Goal: Task Accomplishment & Management: Complete application form

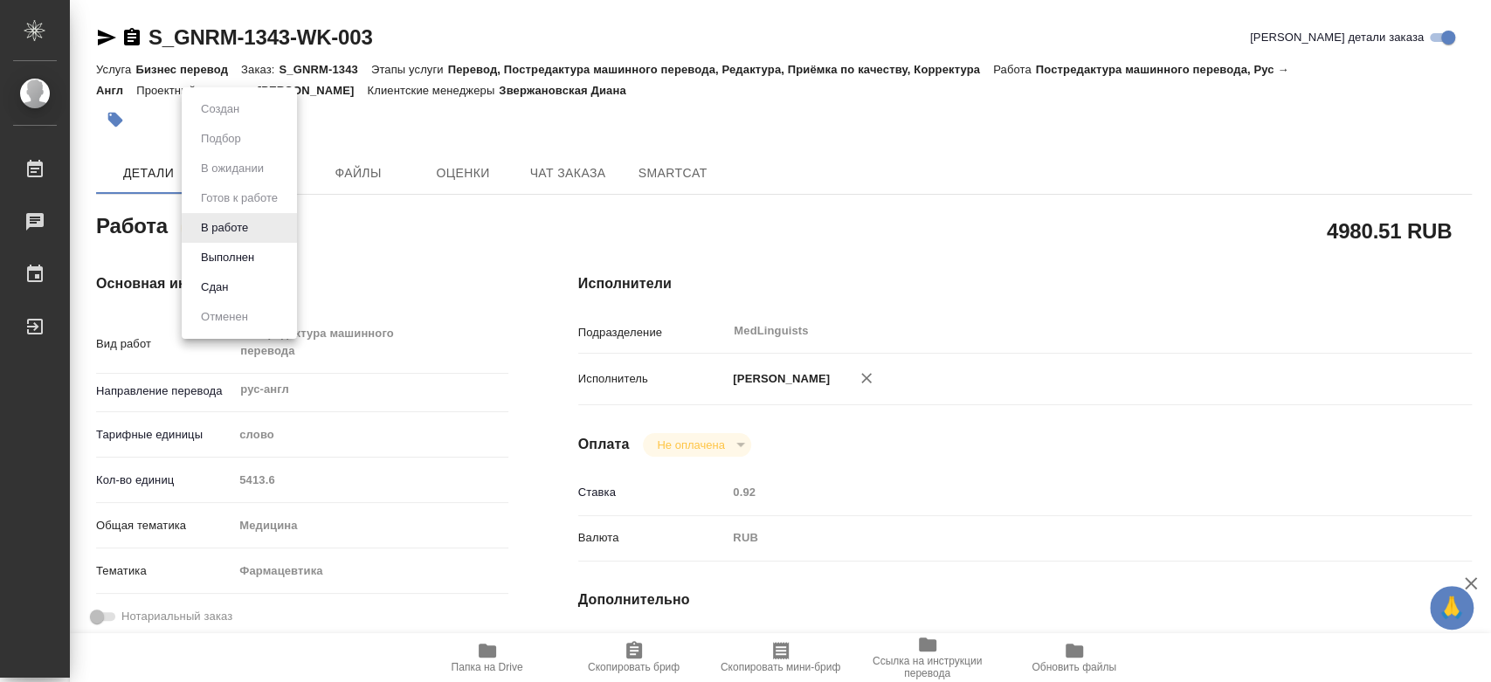
click at [235, 236] on body "🙏 .cls-1 fill:#fff; [PERSON_NAME] [PERSON_NAME] 0 Чаты График Выйти S_GNRM-1343…" at bounding box center [745, 341] width 1491 height 682
click at [485, 225] on div at bounding box center [745, 341] width 1491 height 682
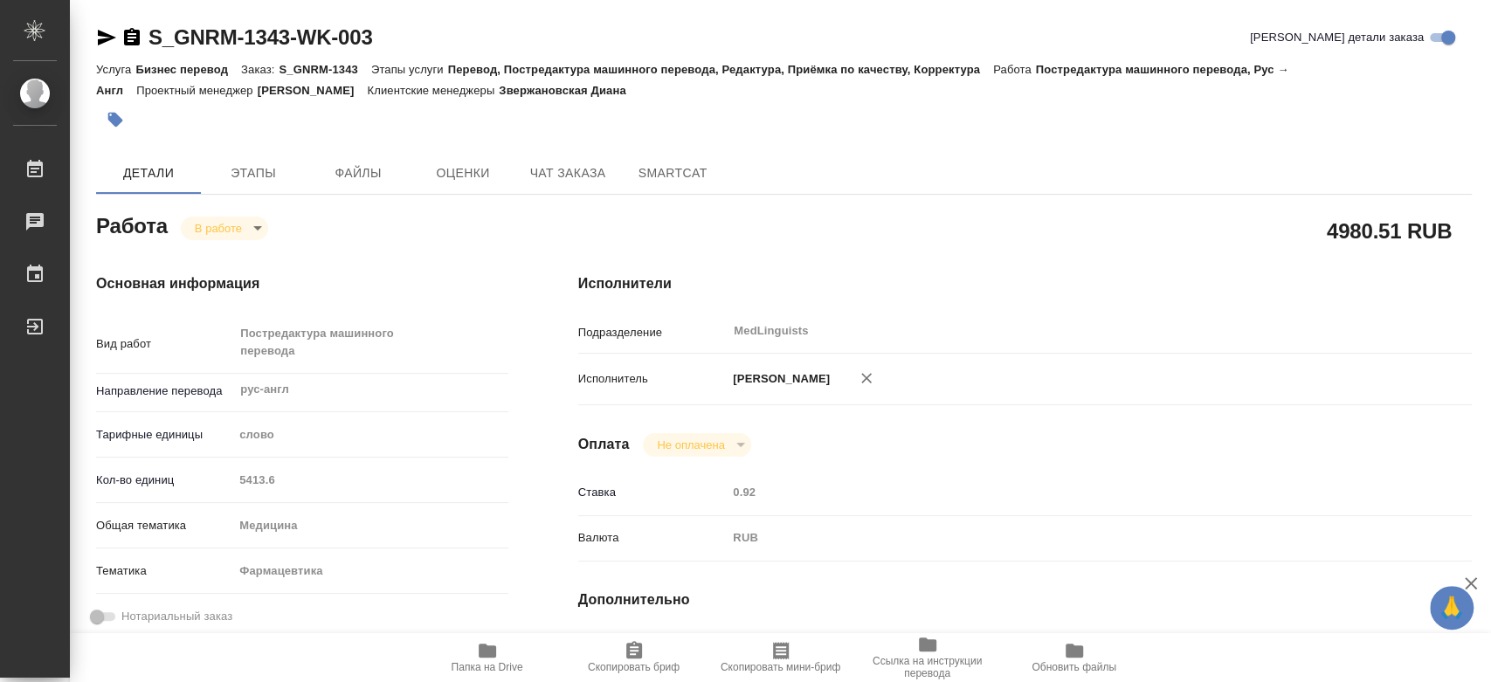
click at [487, 656] on icon "button" at bounding box center [487, 651] width 17 height 14
click at [259, 232] on body "🙏 .cls-1 fill:#fff; [PERSON_NAME] [PERSON_NAME] 0 Чаты График Выйти S_GNRM-1343…" at bounding box center [745, 341] width 1491 height 682
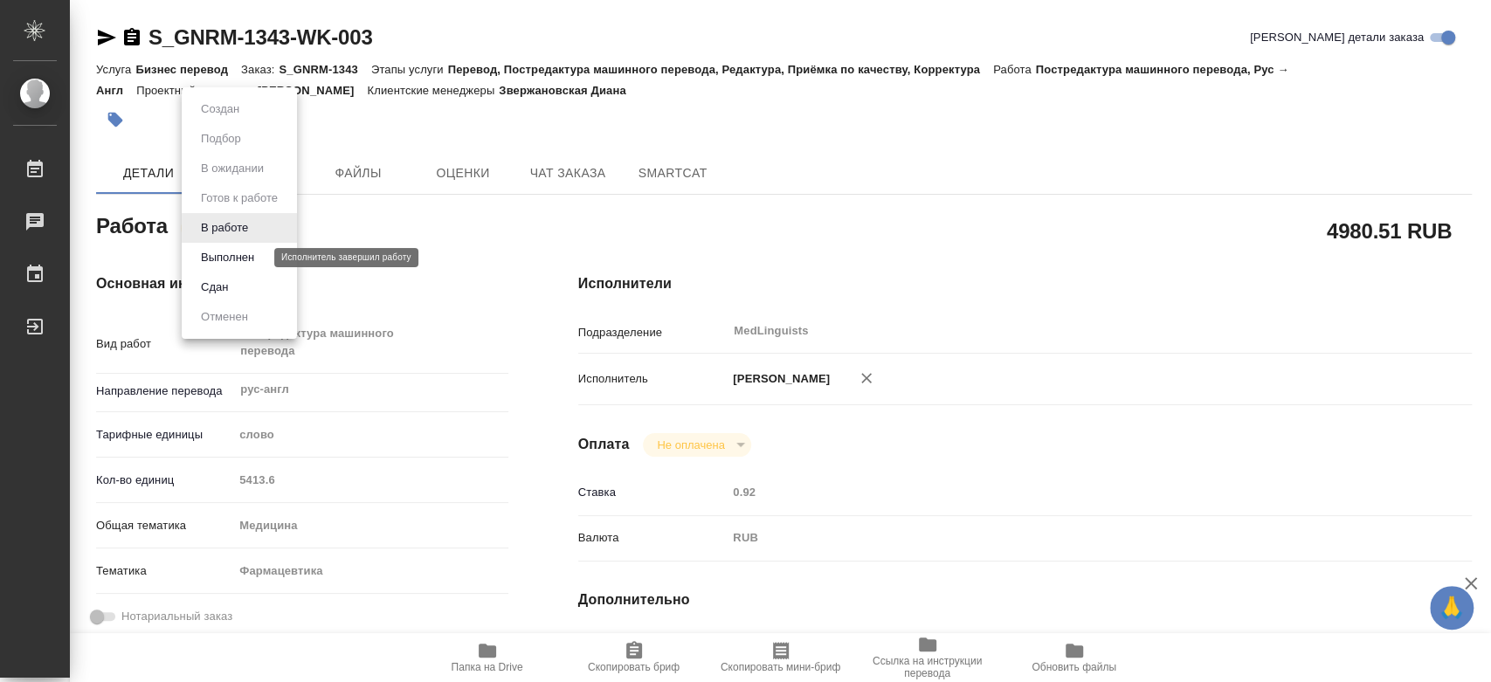
click at [250, 256] on button "Выполнен" at bounding box center [228, 257] width 64 height 19
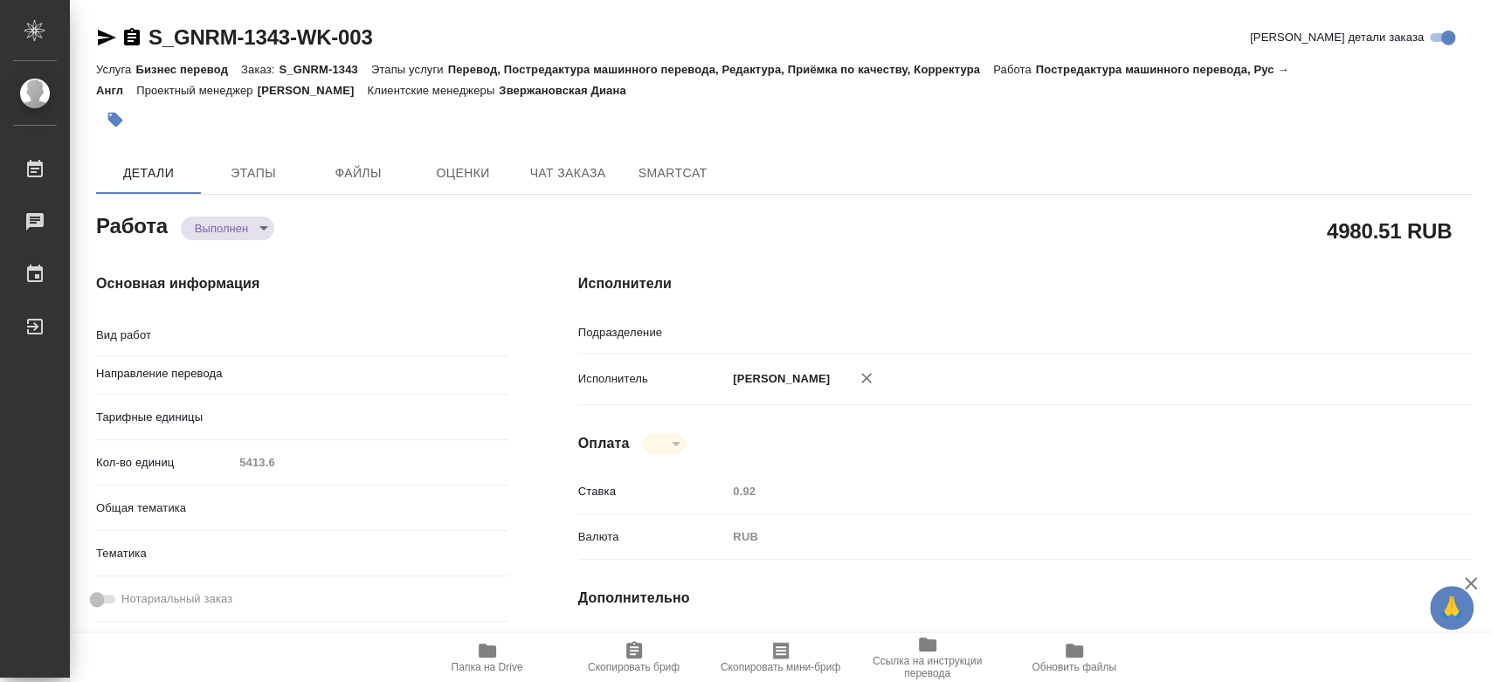
type textarea "x"
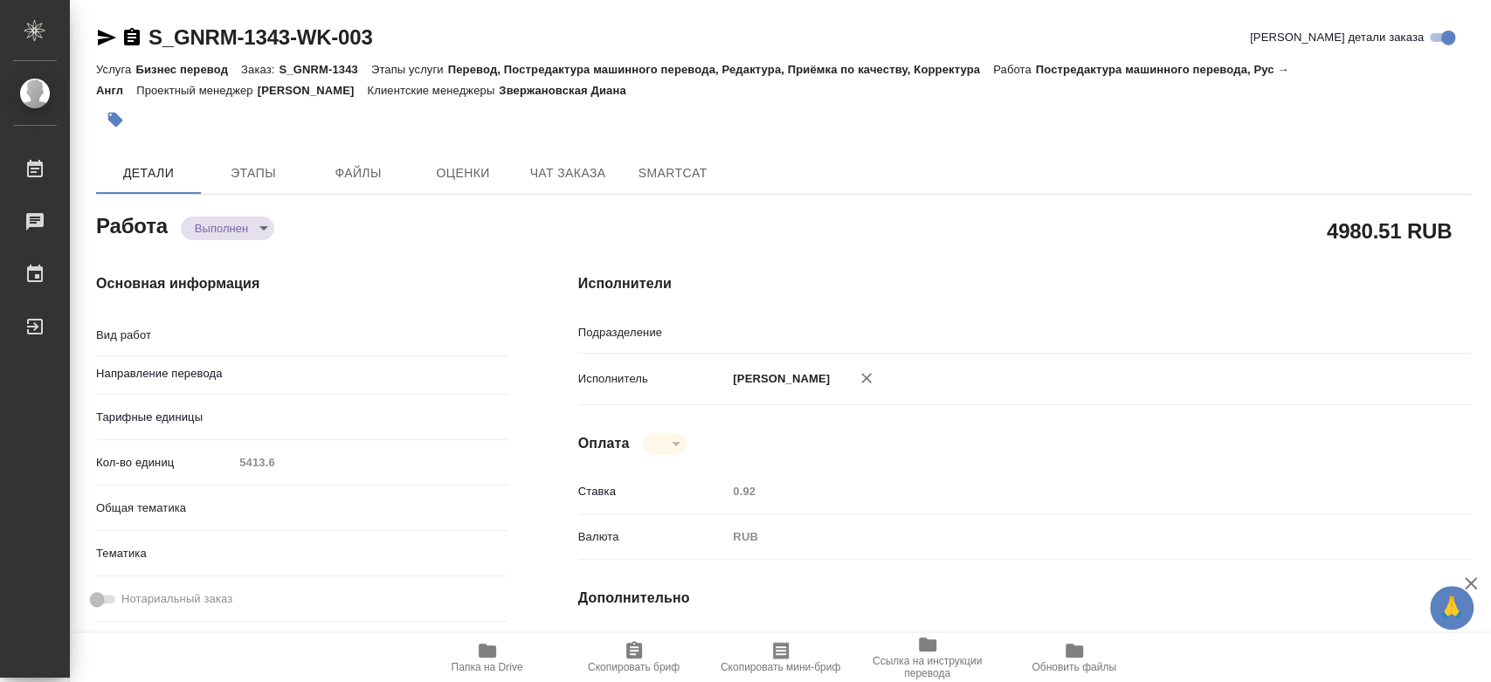
type textarea "x"
type input "рус-англ"
type input "MedLinguists"
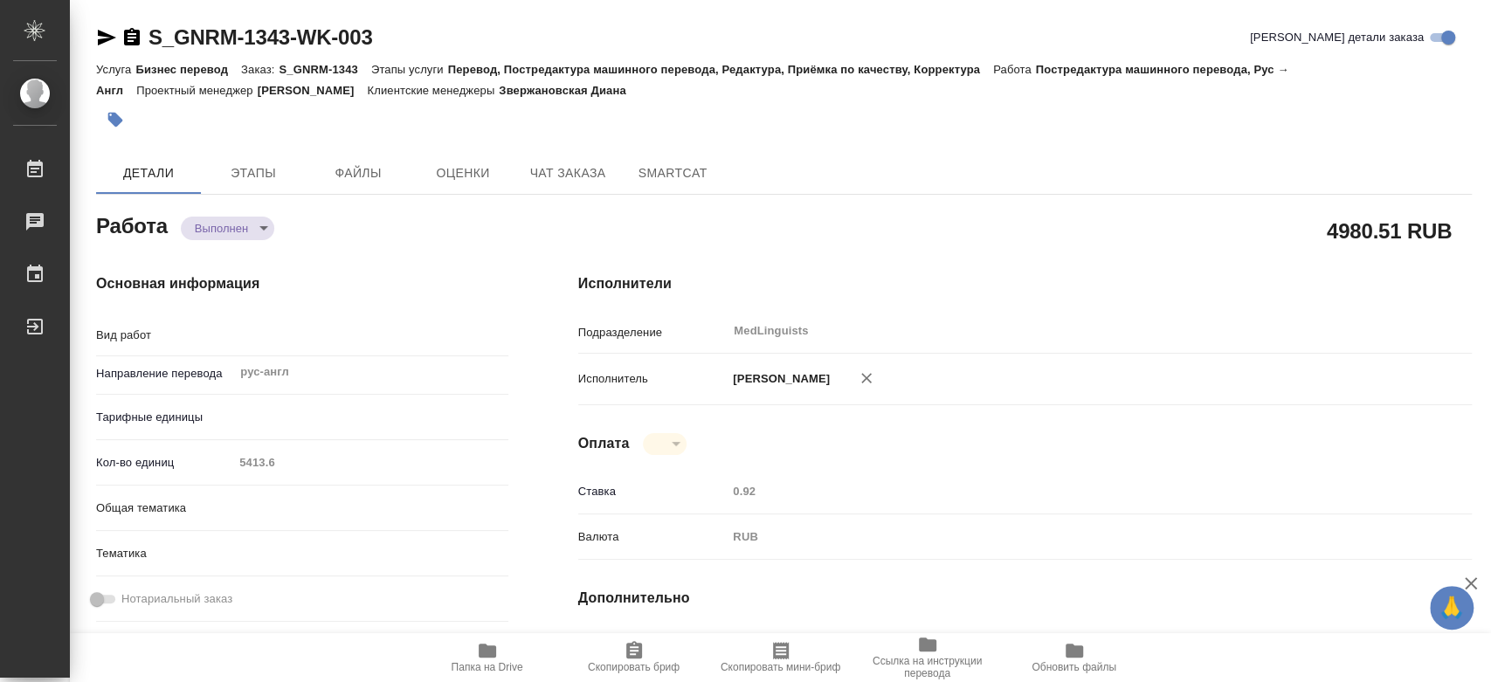
type textarea "Постредактура машинного перевода"
type textarea "x"
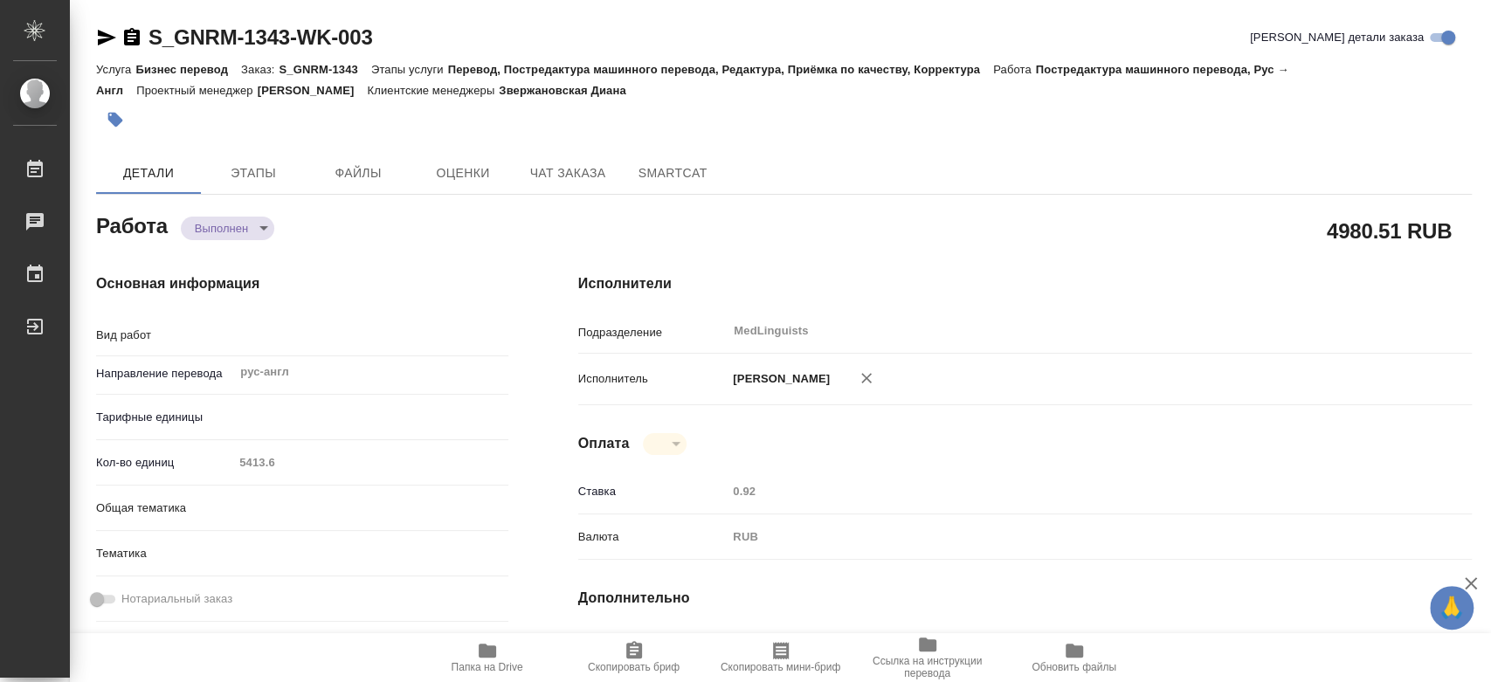
type textarea "x"
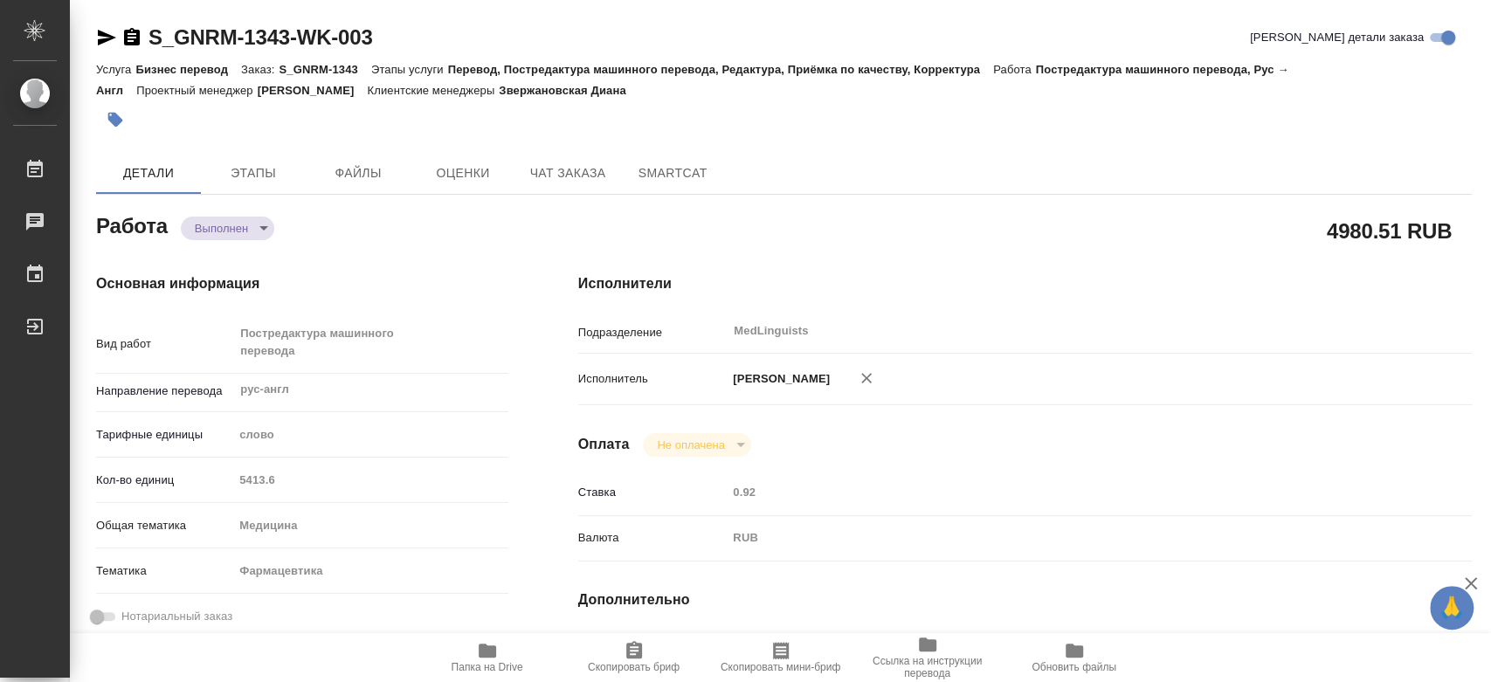
type textarea "x"
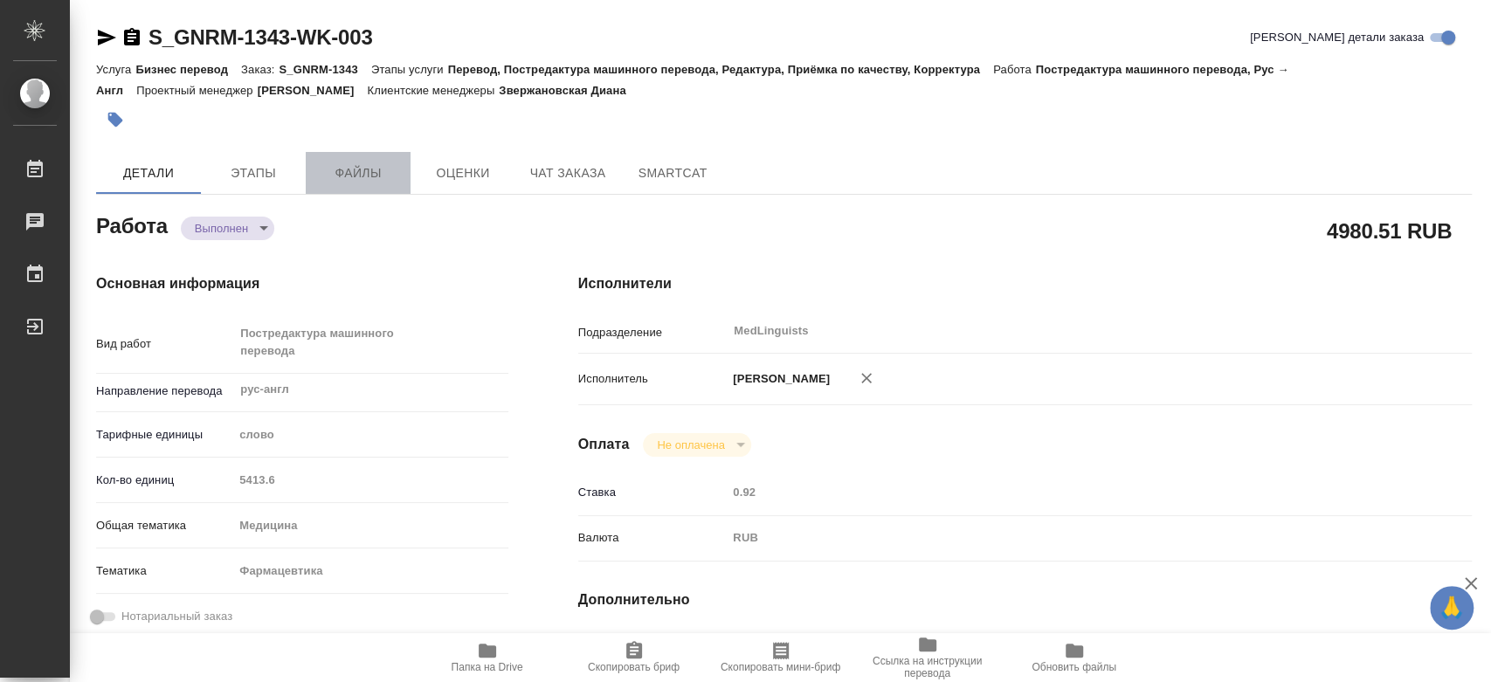
click at [334, 180] on span "Файлы" at bounding box center [358, 173] width 84 height 22
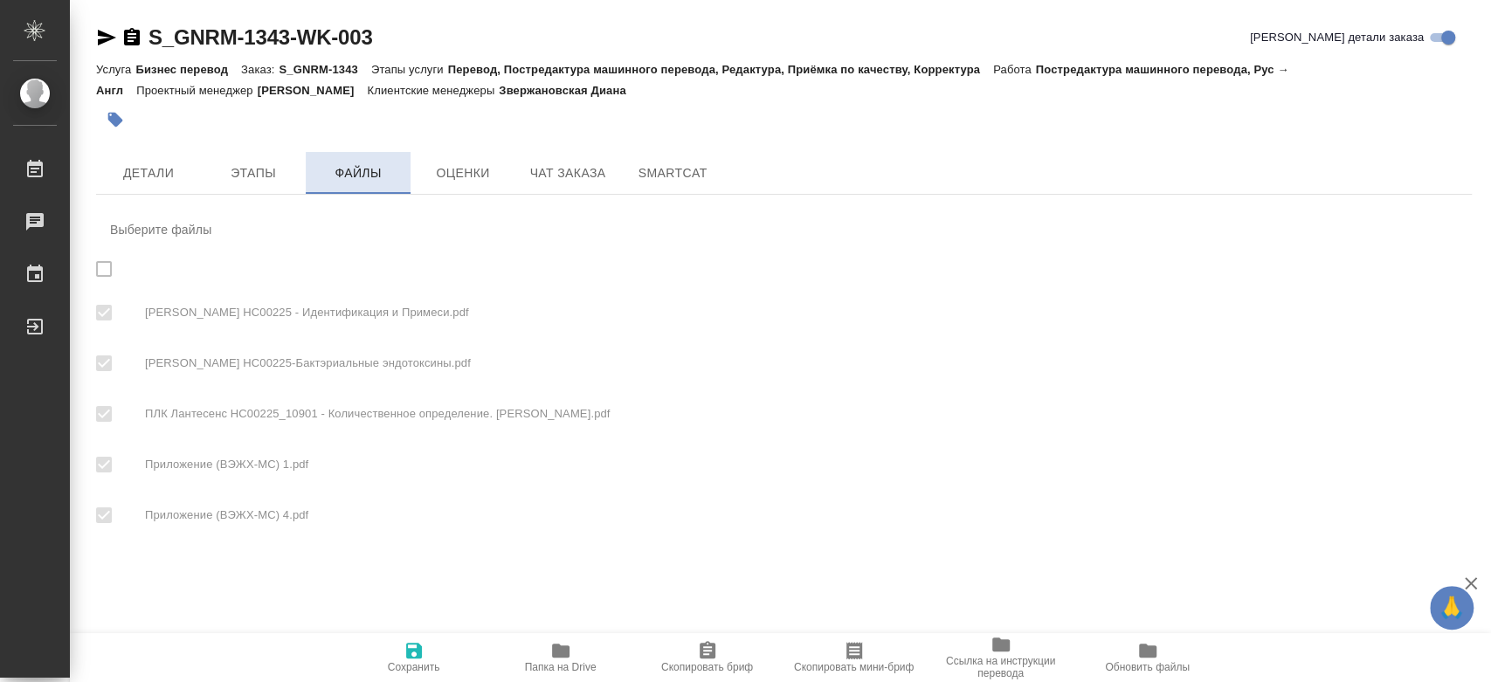
checkbox input "true"
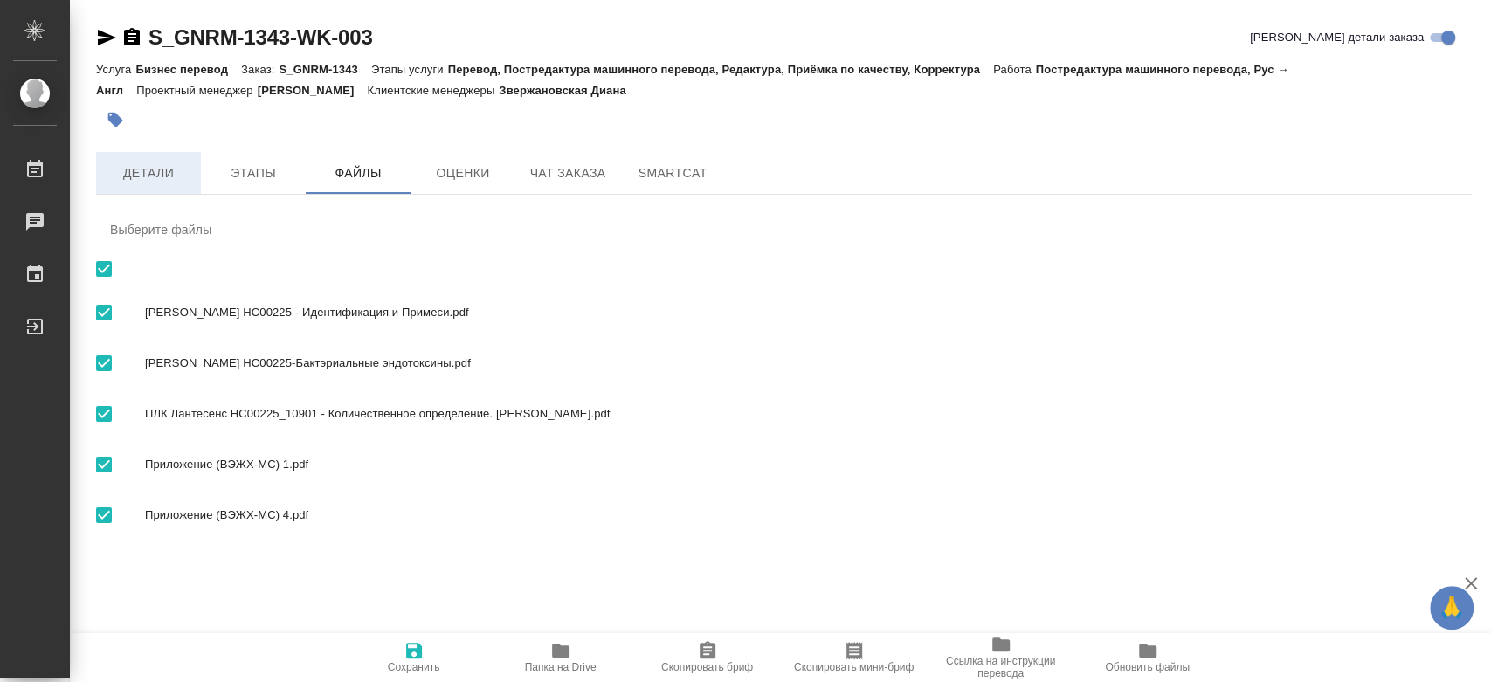
click at [159, 154] on button "Детали" at bounding box center [148, 173] width 105 height 42
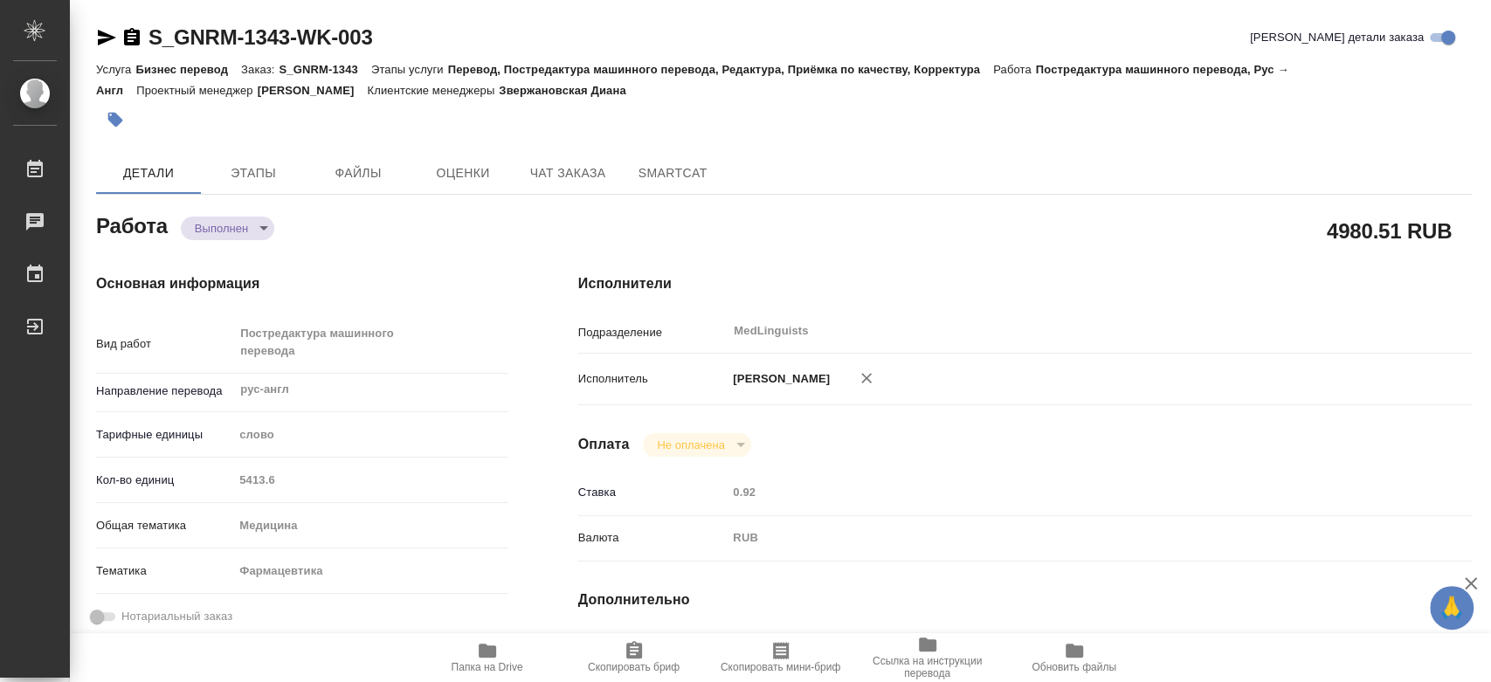
type textarea "x"
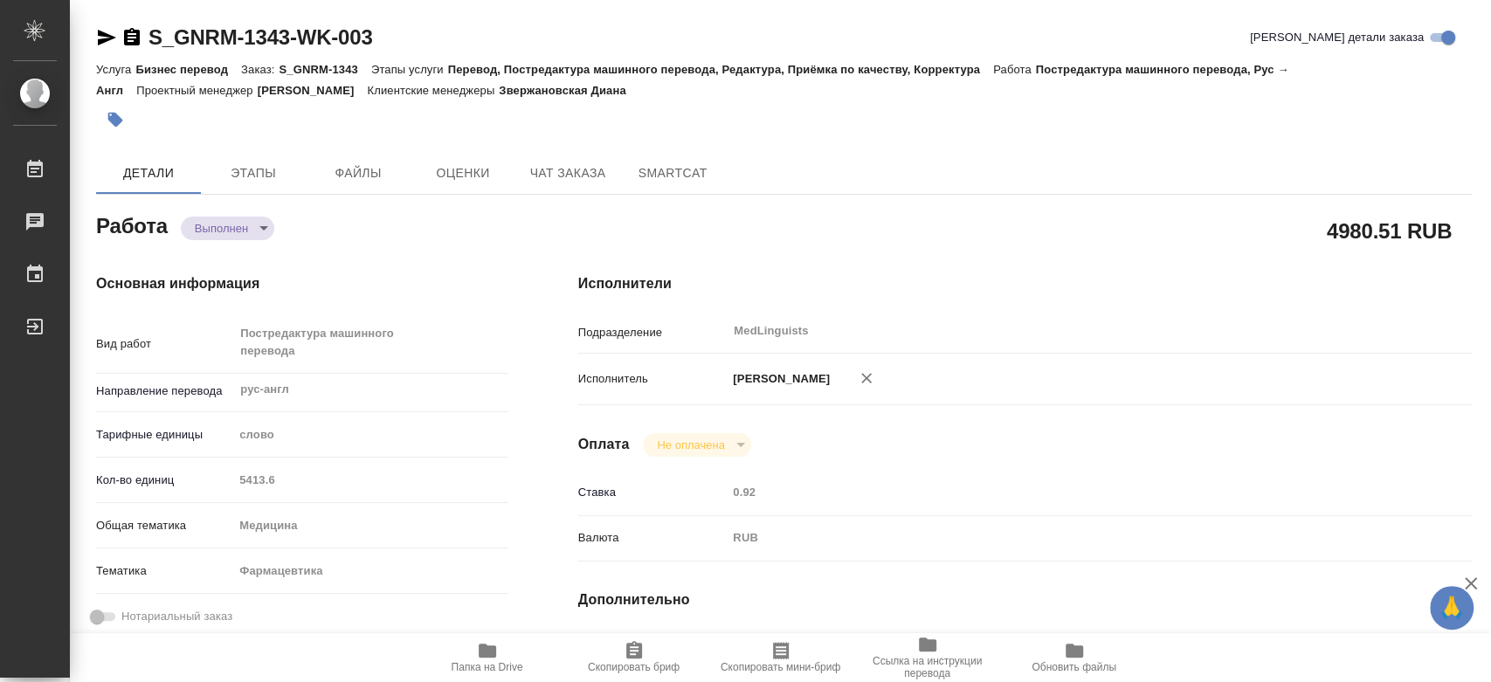
type textarea "x"
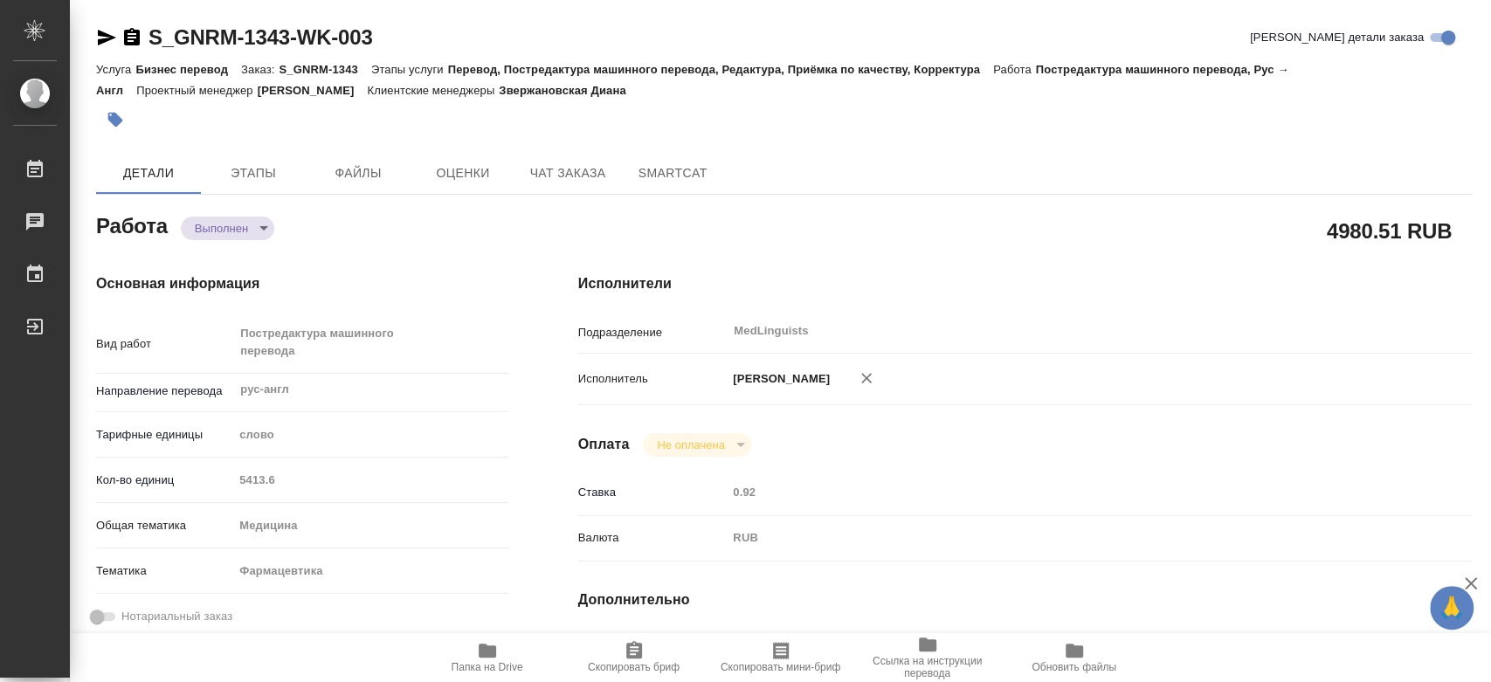
type textarea "x"
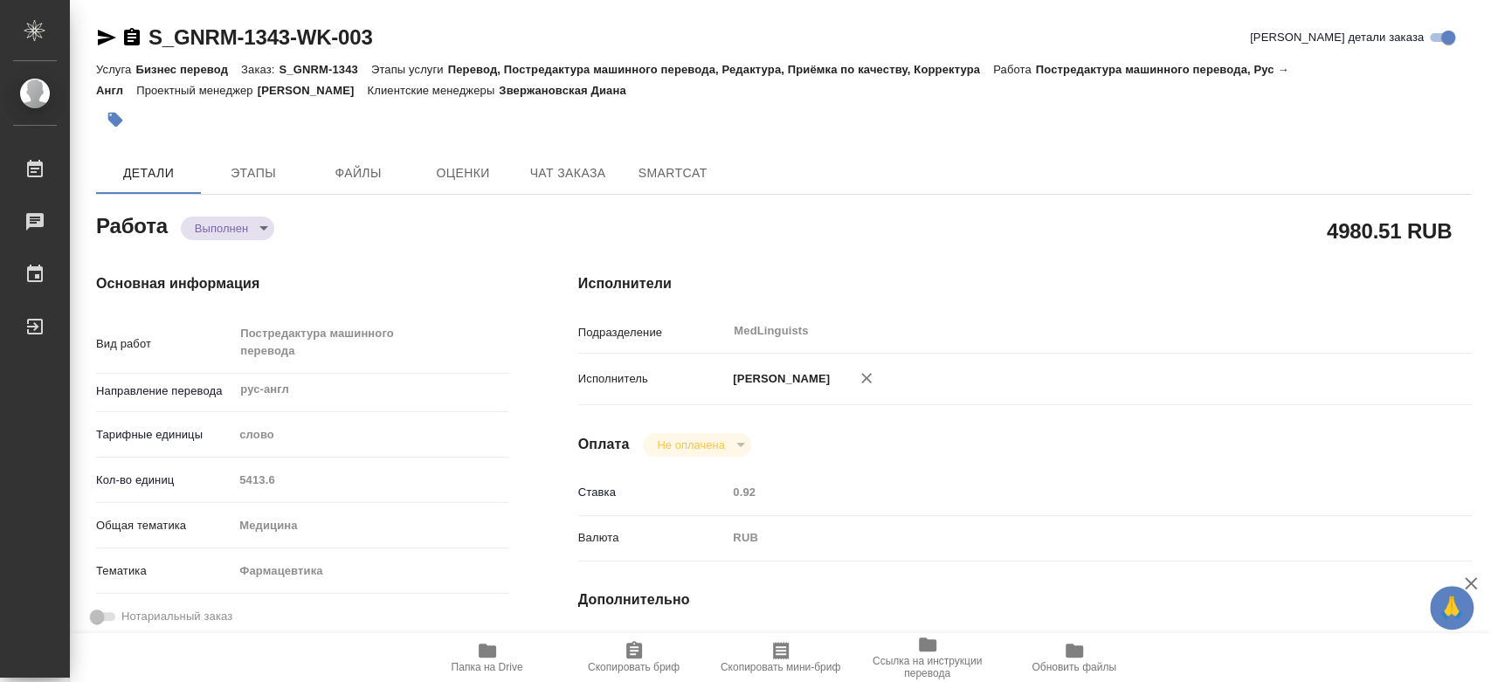
type textarea "x"
